Goal: Information Seeking & Learning: Learn about a topic

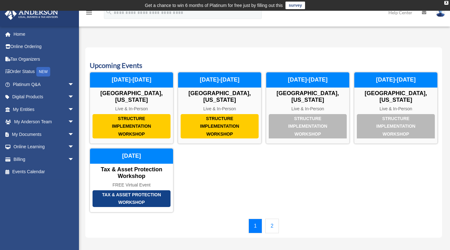
click at [258, 221] on link "1" at bounding box center [256, 226] width 14 height 15
click at [23, 82] on link "Platinum Q&A arrow_drop_down" at bounding box center [43, 84] width 79 height 13
click at [68, 83] on span "arrow_drop_down" at bounding box center [74, 84] width 13 height 13
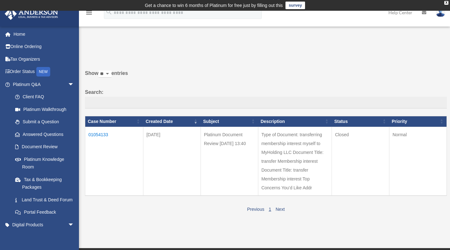
click at [31, 156] on link "Platinum Knowledge Room" at bounding box center [45, 163] width 72 height 20
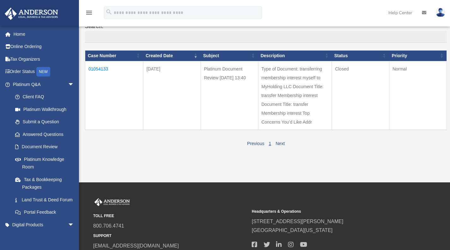
scroll to position [67, 0]
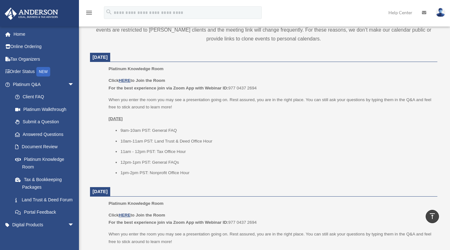
scroll to position [250, 0]
click at [122, 80] on u "HERE" at bounding box center [125, 80] width 12 height 5
